Goal: Information Seeking & Learning: Find specific fact

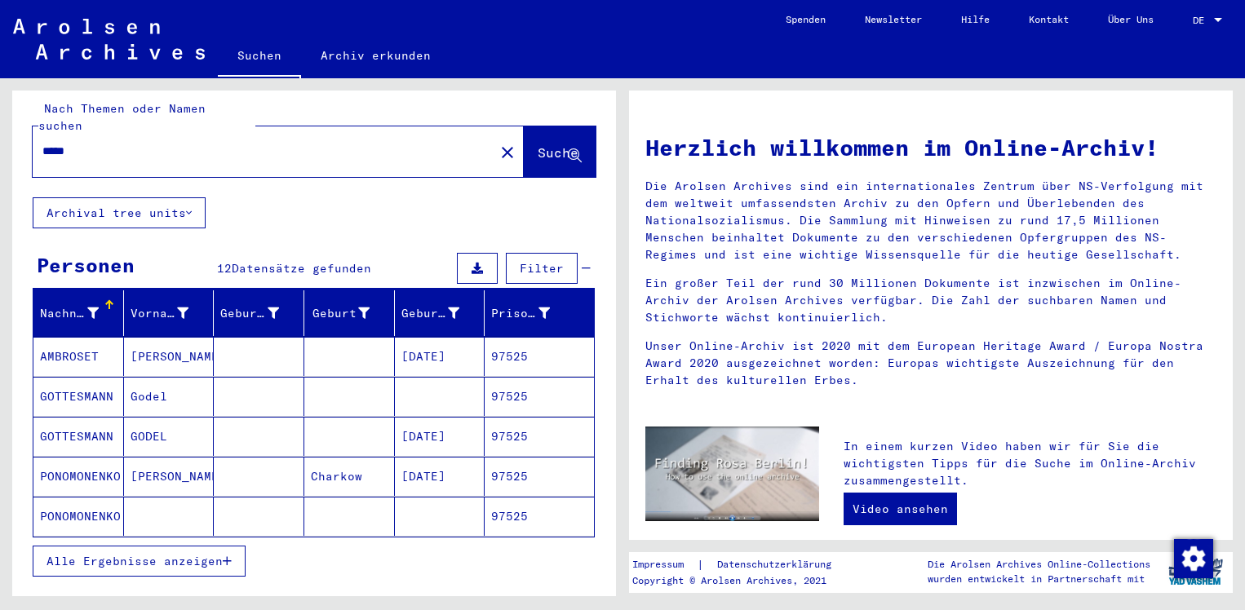
scroll to position [6, 0]
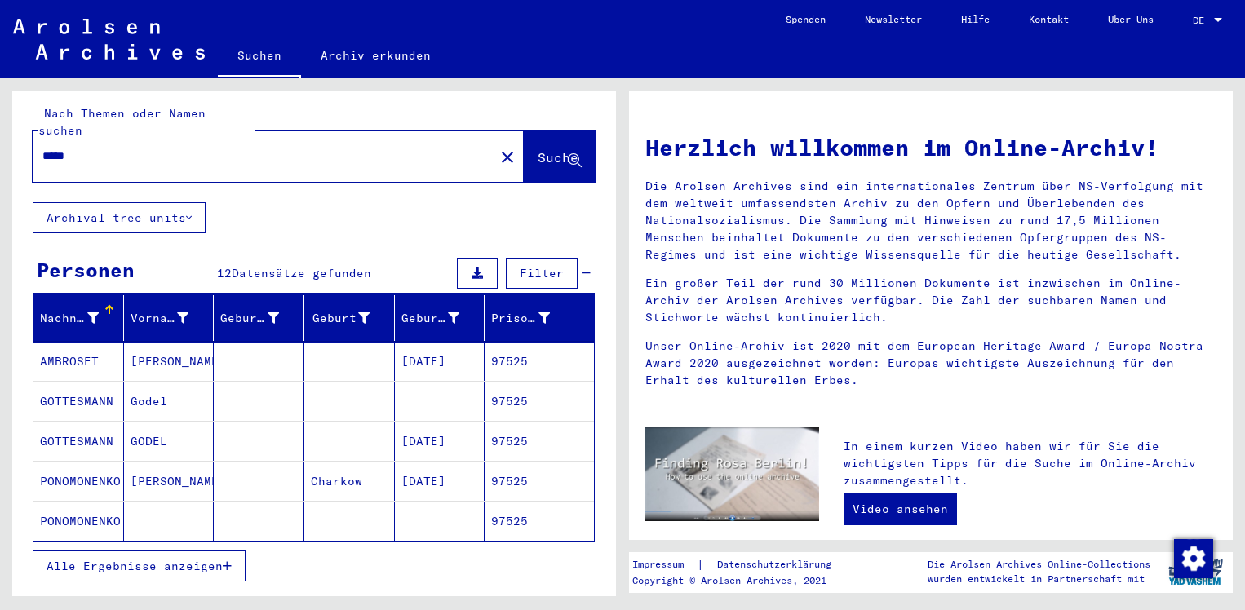
click at [125, 559] on span "Alle Ergebnisse anzeigen" at bounding box center [135, 566] width 176 height 15
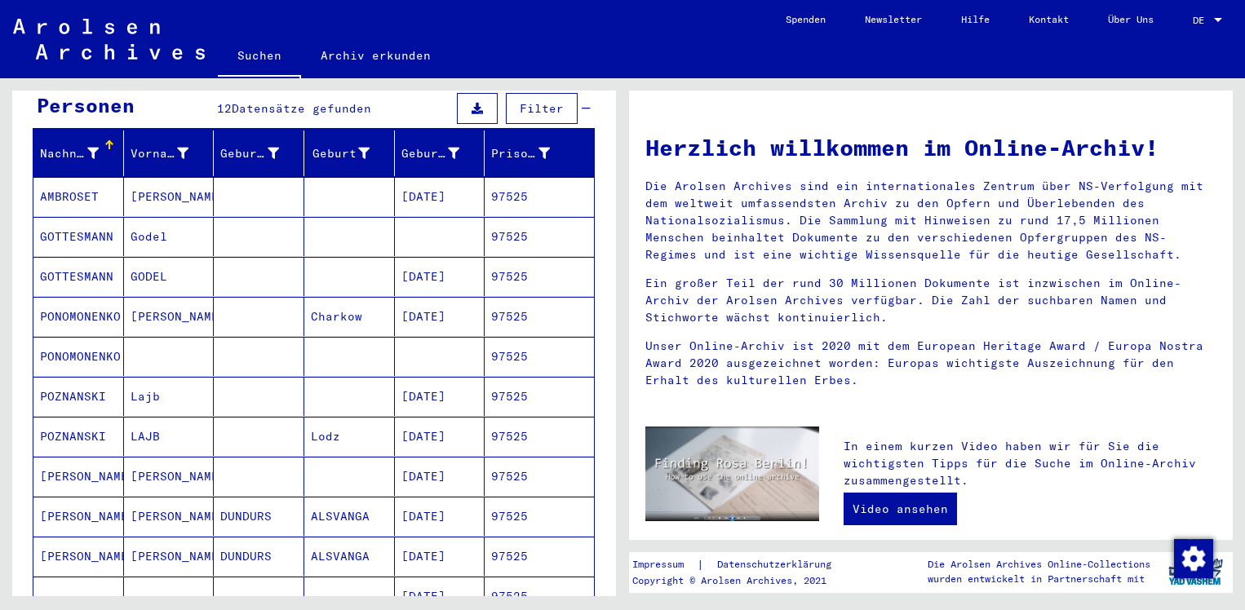
scroll to position [167, 0]
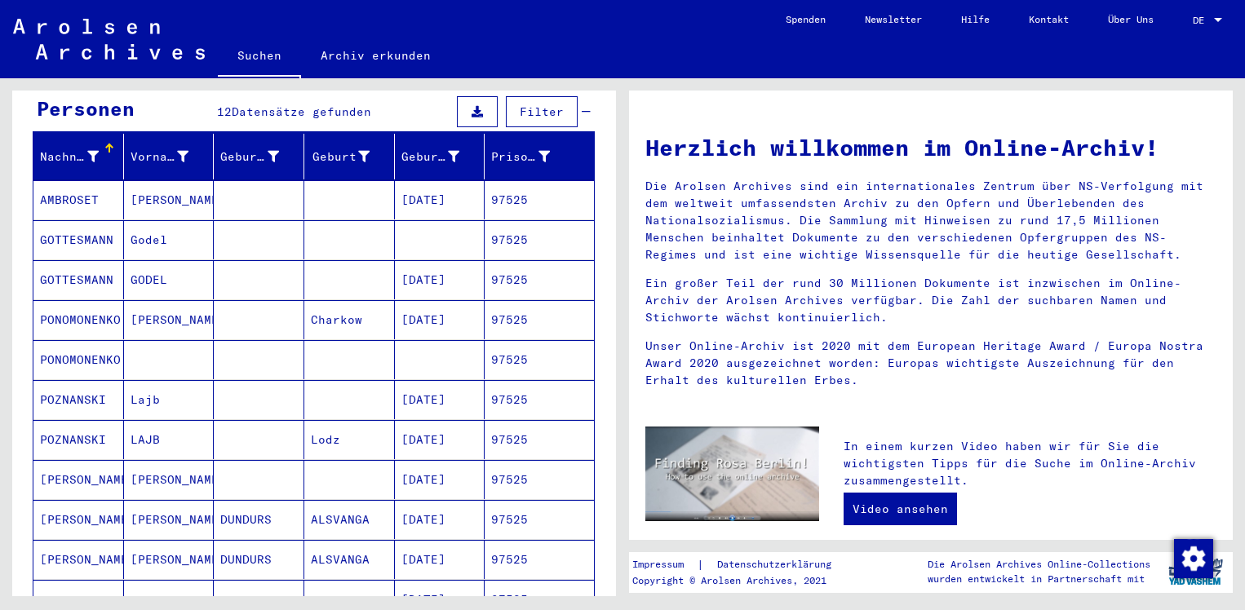
click at [91, 382] on mat-cell "POZNANSKI" at bounding box center [78, 399] width 91 height 39
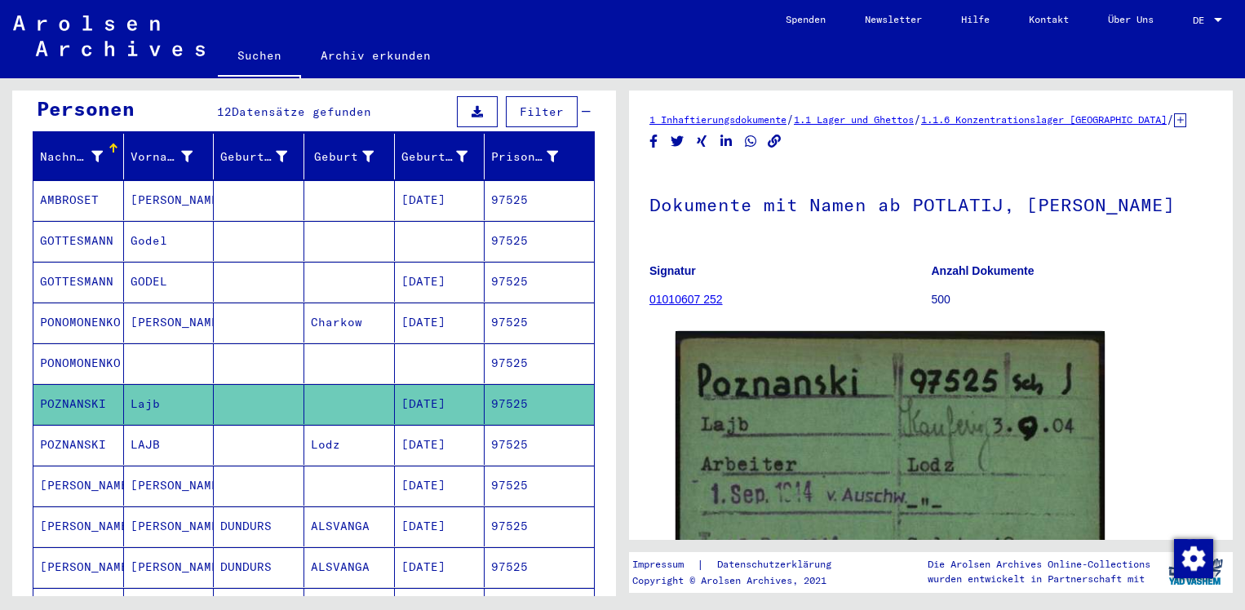
click at [82, 425] on mat-cell "POZNANSKI" at bounding box center [78, 445] width 91 height 40
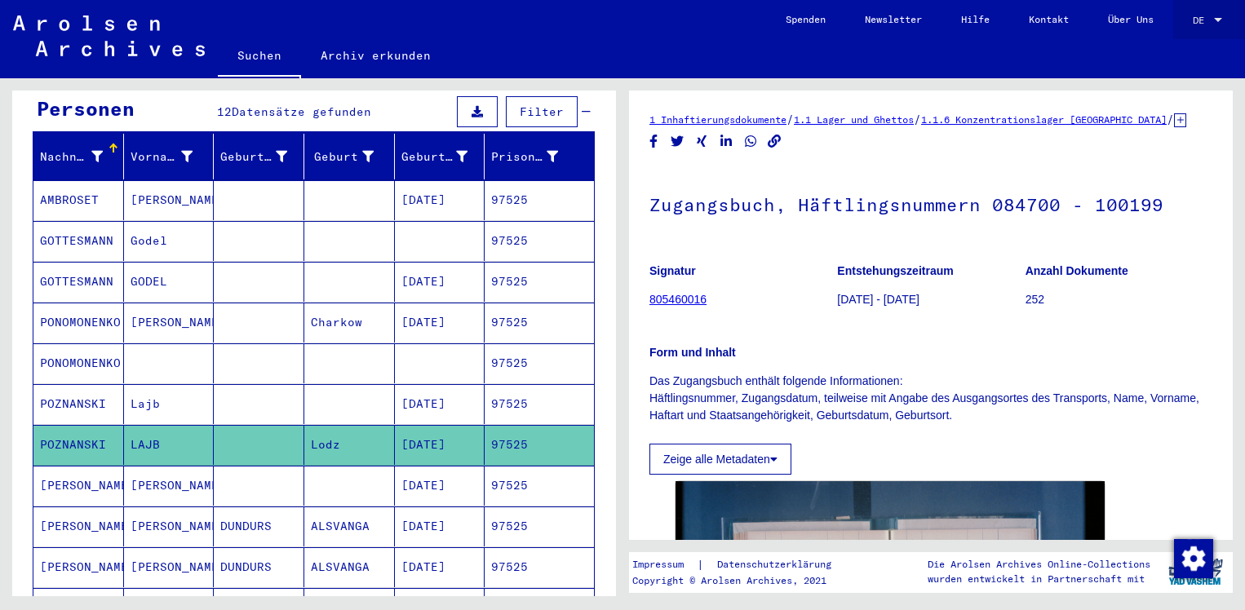
click at [1205, 22] on span "DE" at bounding box center [1202, 20] width 18 height 11
click at [1187, 36] on span "English" at bounding box center [1190, 29] width 66 height 29
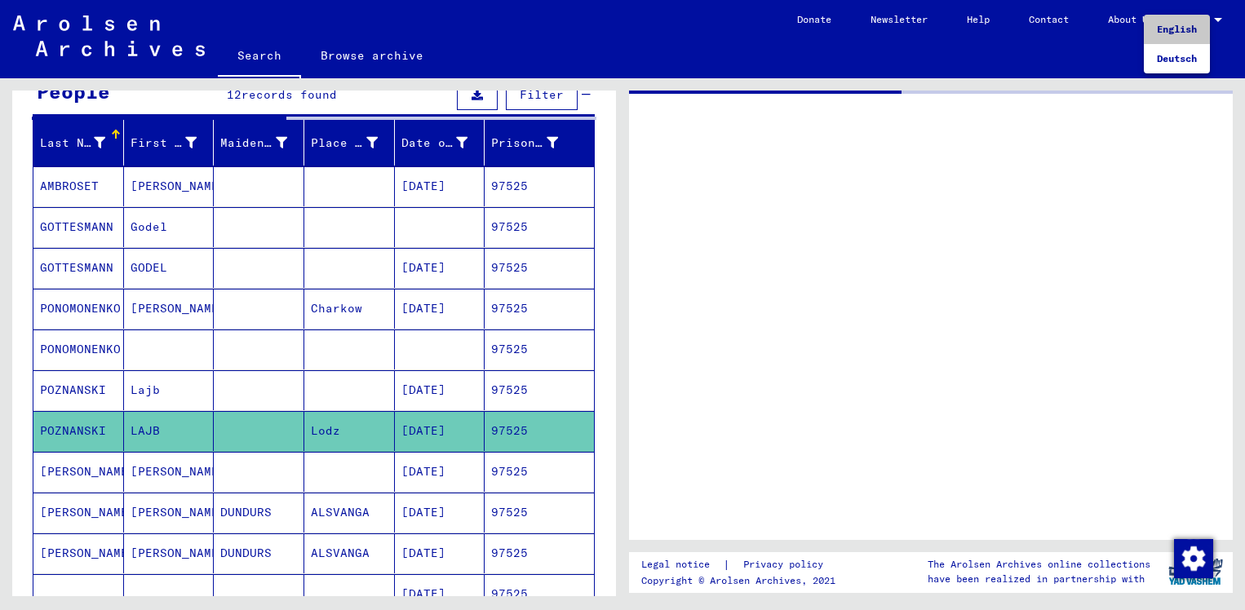
type input "*********"
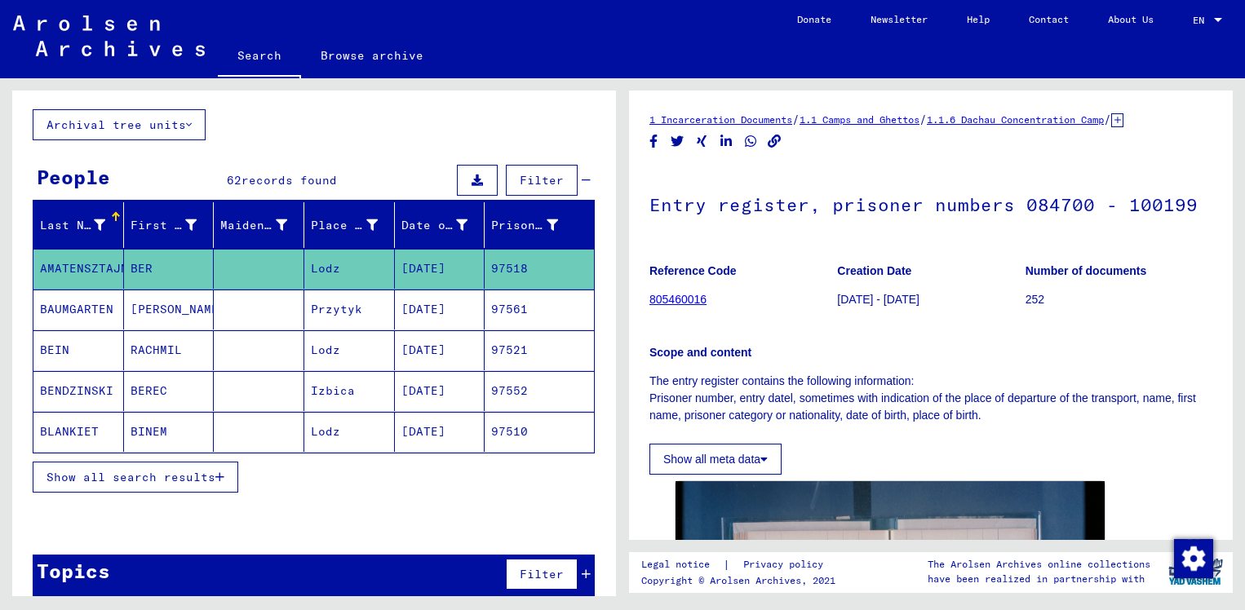
scroll to position [99, 0]
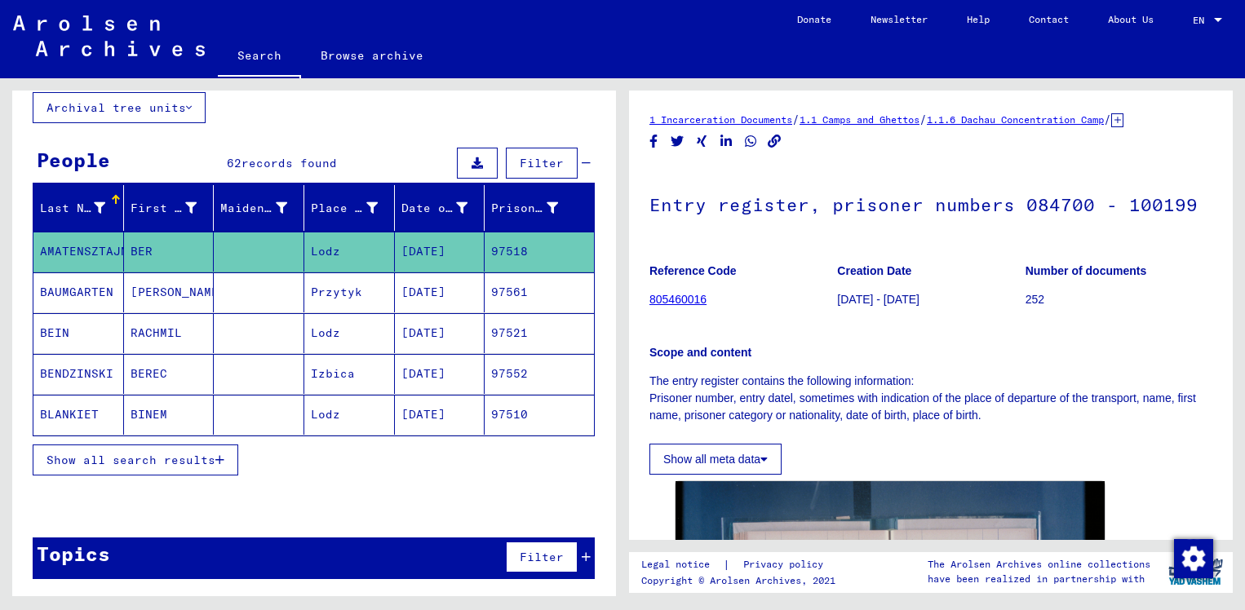
click at [683, 300] on link "805460016" at bounding box center [678, 299] width 57 height 13
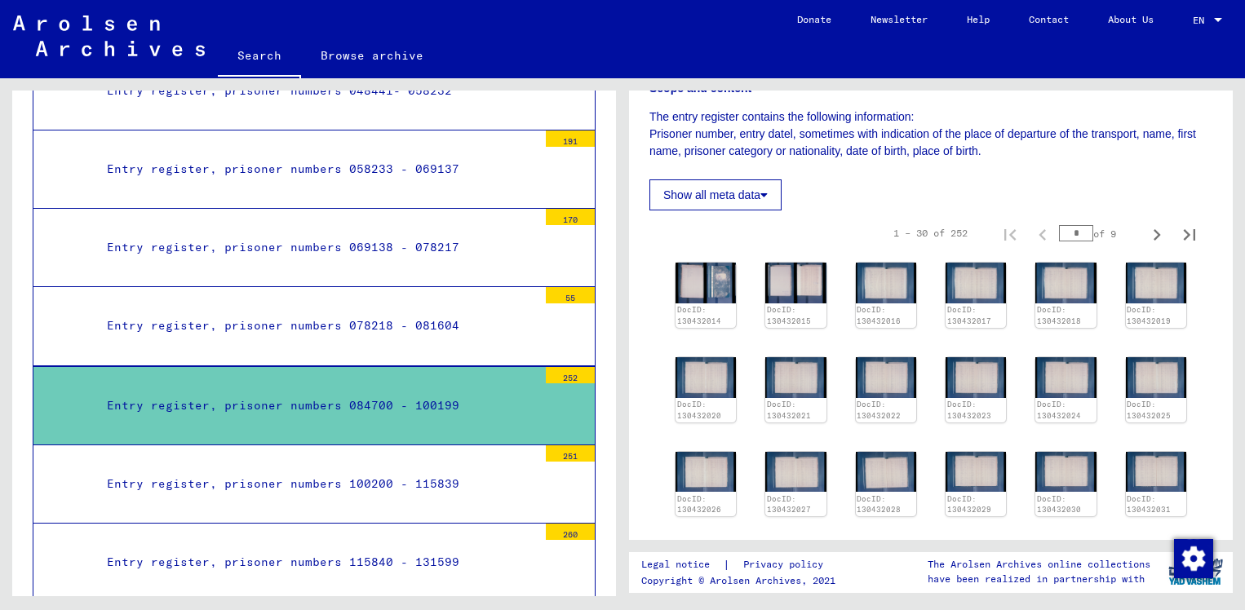
scroll to position [265, 0]
click at [707, 303] on div "DocID: 130432014" at bounding box center [706, 316] width 64 height 26
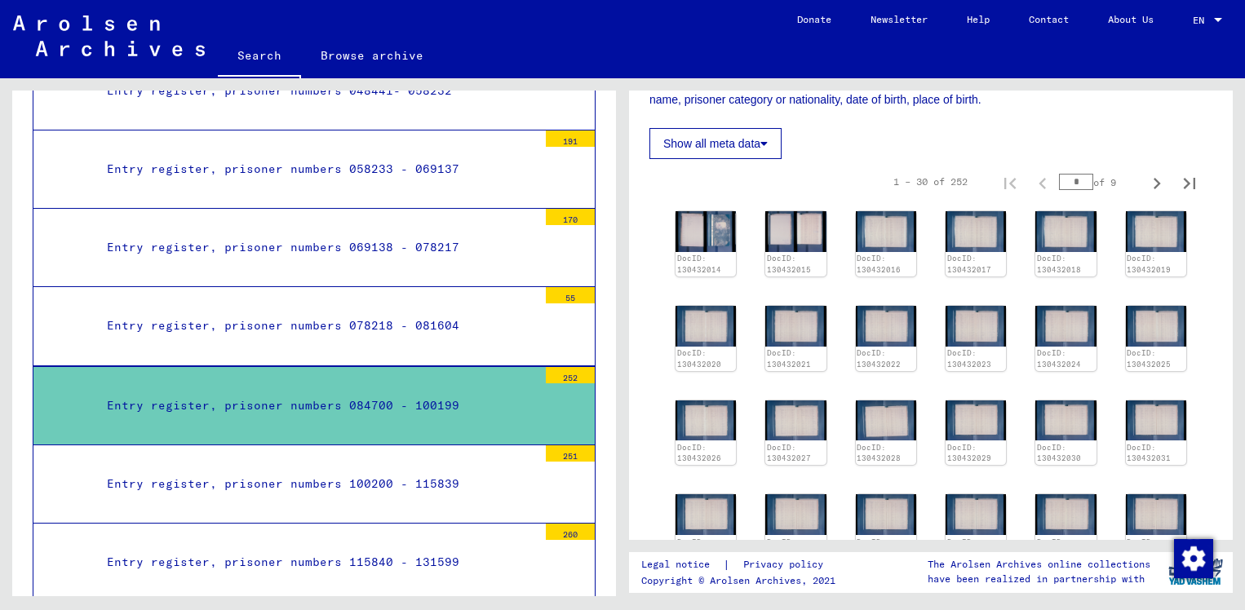
scroll to position [321, 0]
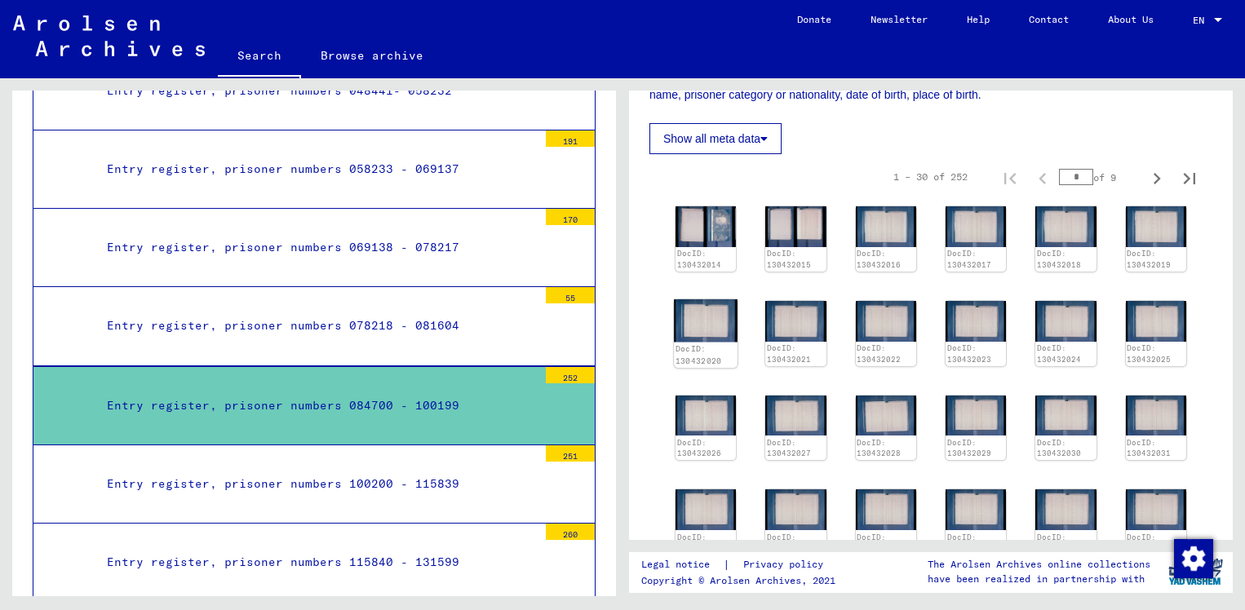
click at [707, 304] on img at bounding box center [706, 321] width 64 height 42
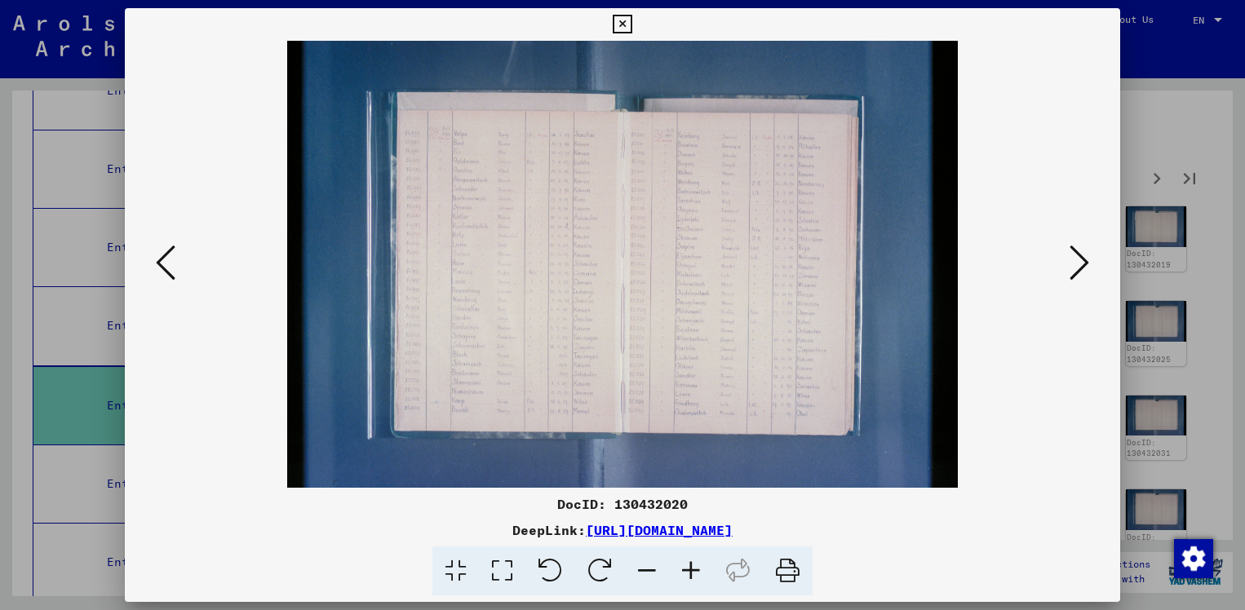
click at [707, 304] on img at bounding box center [623, 264] width 886 height 447
click at [1155, 106] on div at bounding box center [622, 305] width 1245 height 610
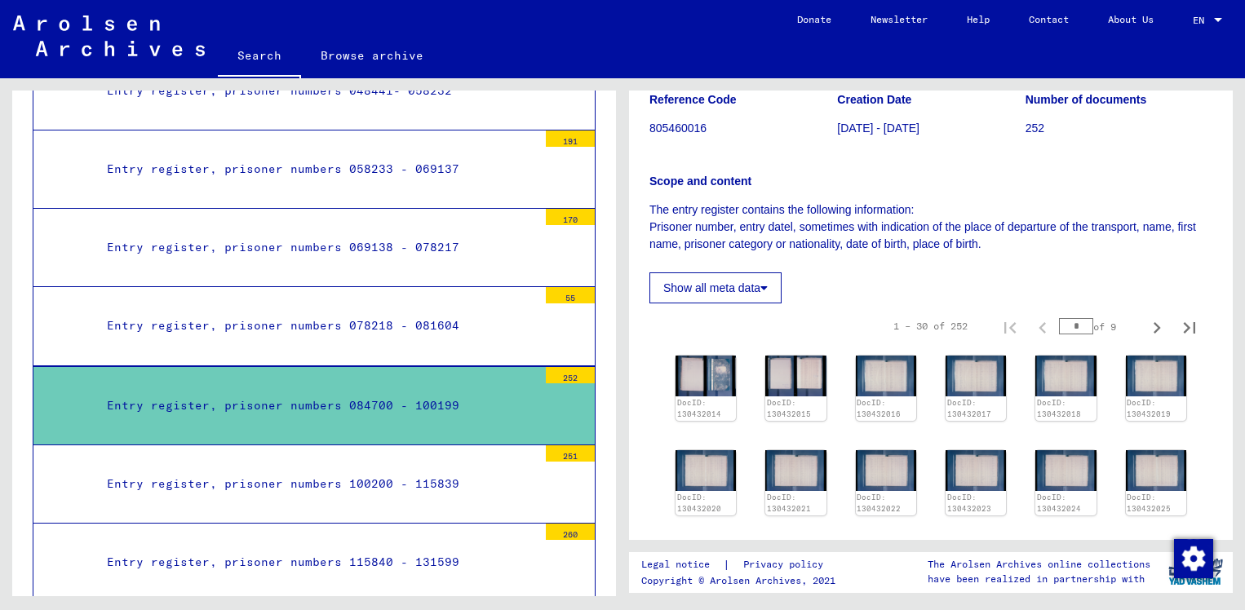
scroll to position [159, 0]
